Goal: Task Accomplishment & Management: Manage account settings

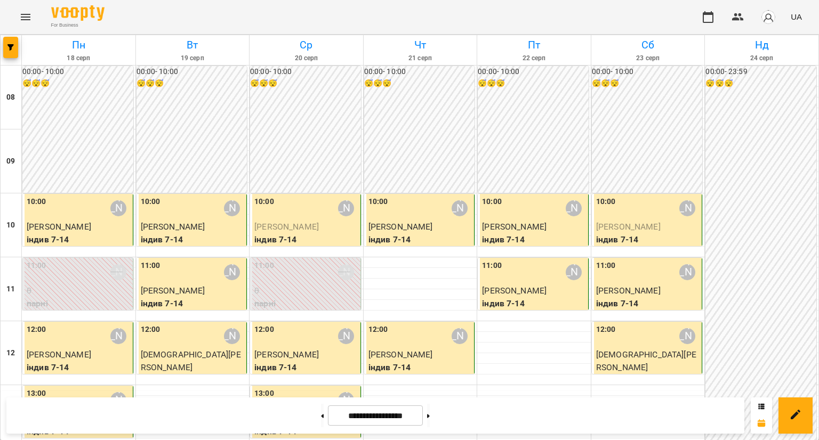
scroll to position [107, 0]
click at [98, 324] on div "12:00 [PERSON_NAME]" at bounding box center [79, 336] width 104 height 25
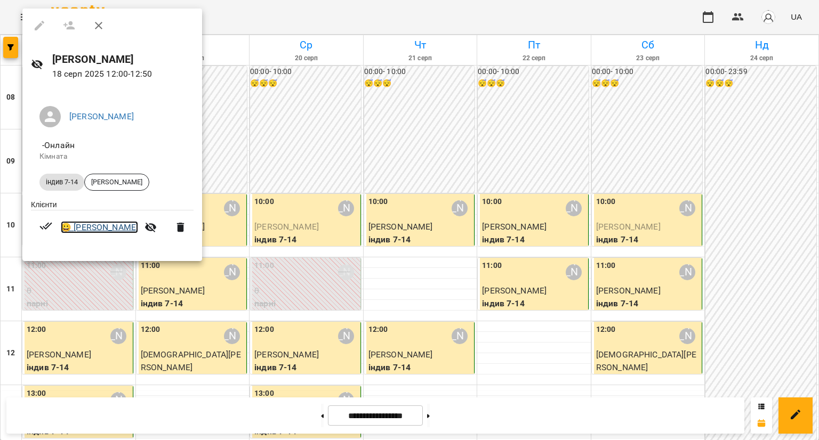
click at [119, 228] on link "😀 [PERSON_NAME]" at bounding box center [99, 227] width 77 height 13
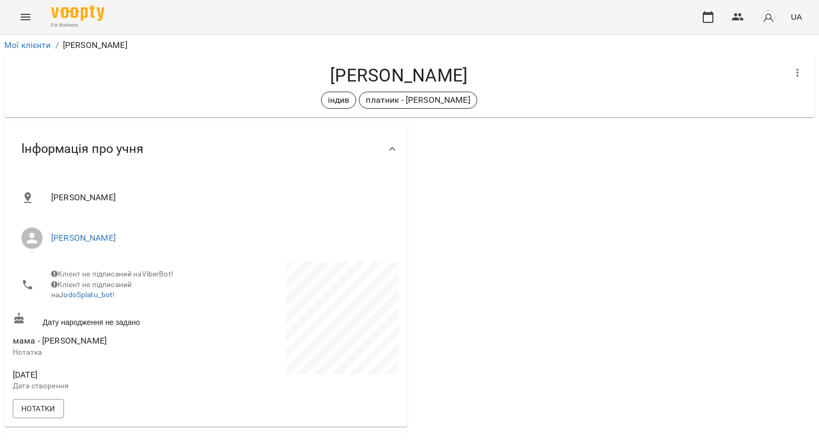
scroll to position [107, 0]
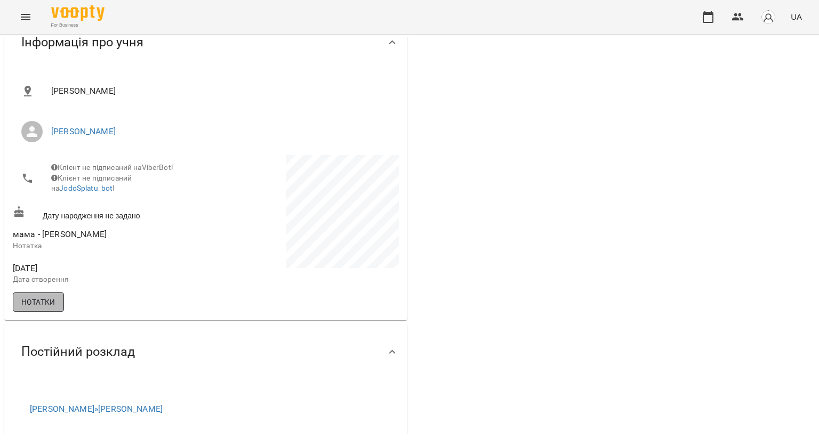
click at [48, 309] on span "Нотатки" at bounding box center [38, 302] width 34 height 13
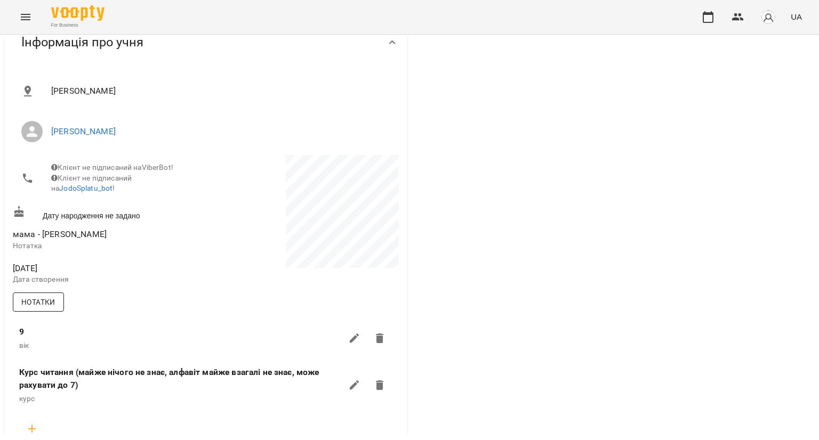
scroll to position [213, 0]
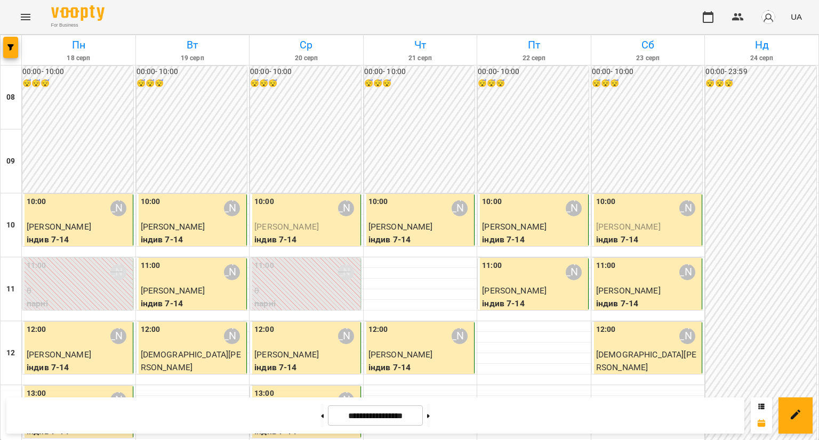
click at [79, 334] on div "12:00 [PERSON_NAME]" at bounding box center [79, 336] width 104 height 25
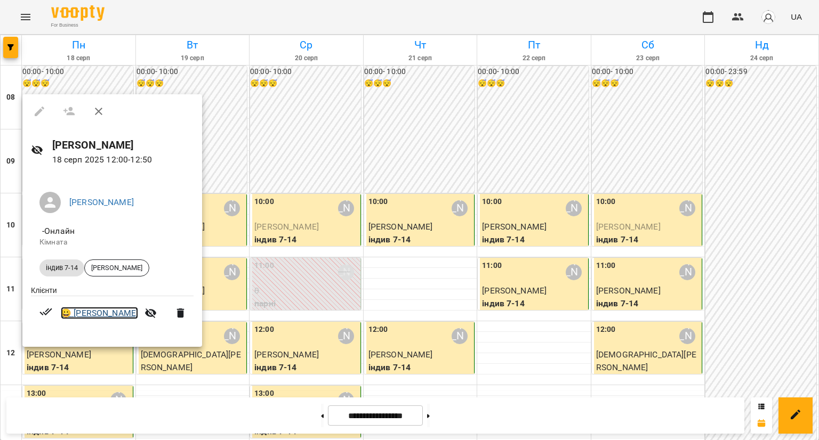
click at [107, 313] on link "😀 [PERSON_NAME]" at bounding box center [99, 313] width 77 height 13
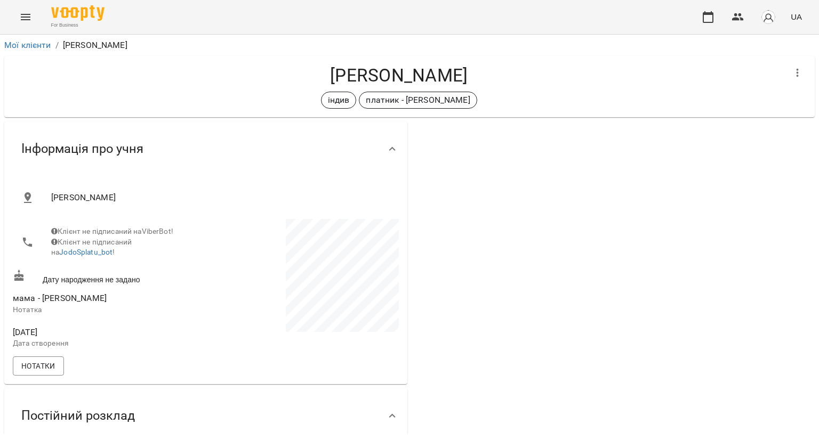
scroll to position [266, 0]
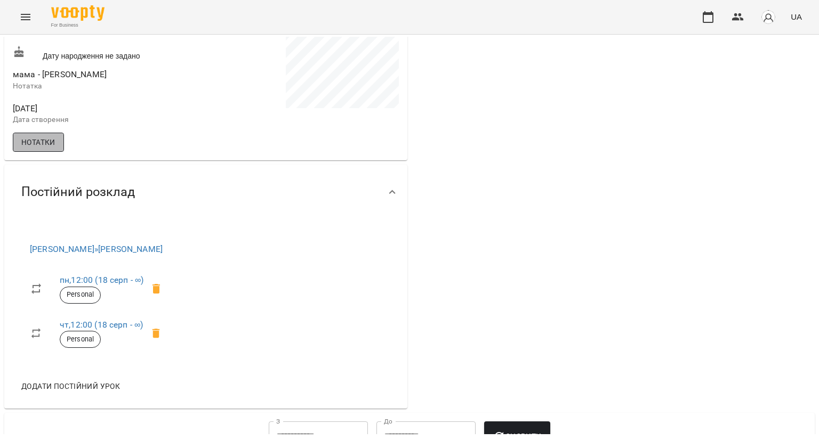
click at [50, 149] on span "Нотатки" at bounding box center [38, 142] width 34 height 13
